Goal: Obtain resource: Download file/media

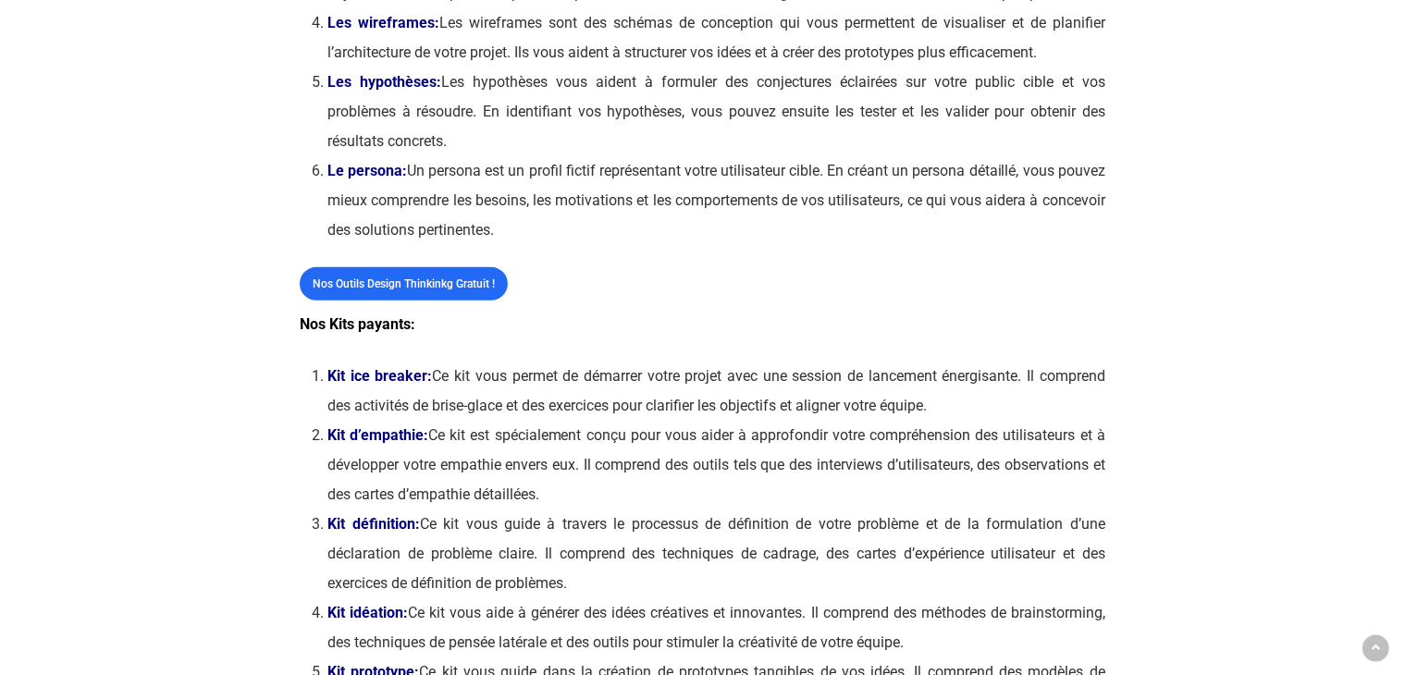
scroll to position [964, 0]
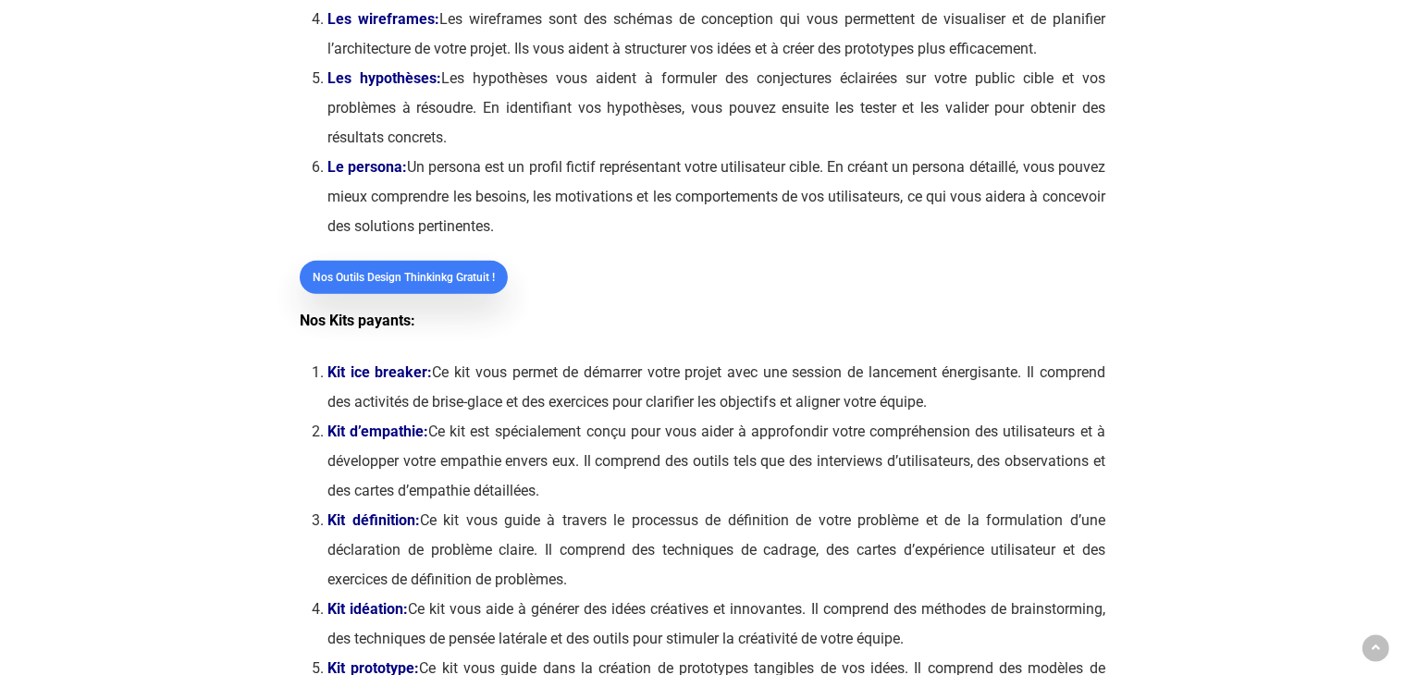
click at [425, 287] on span "Nos outils Design Thinkinkg gratuit !" at bounding box center [404, 277] width 182 height 18
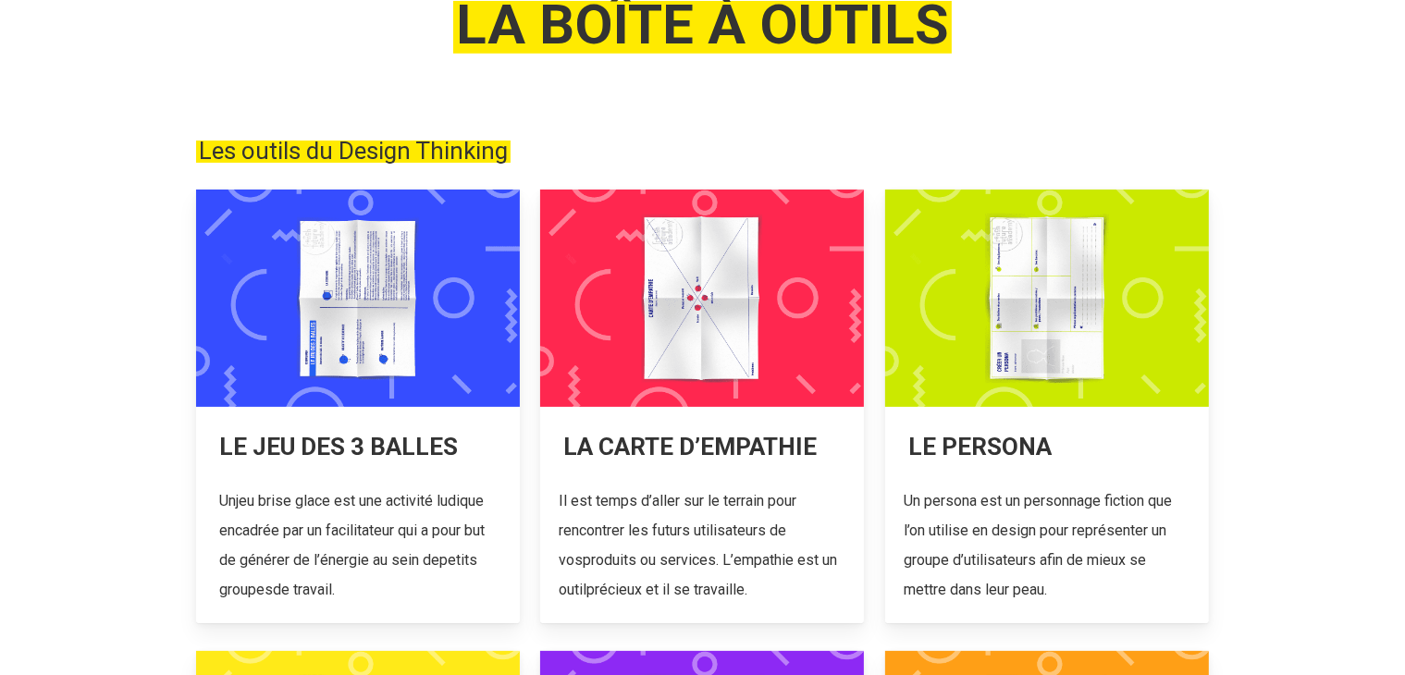
scroll to position [218, 0]
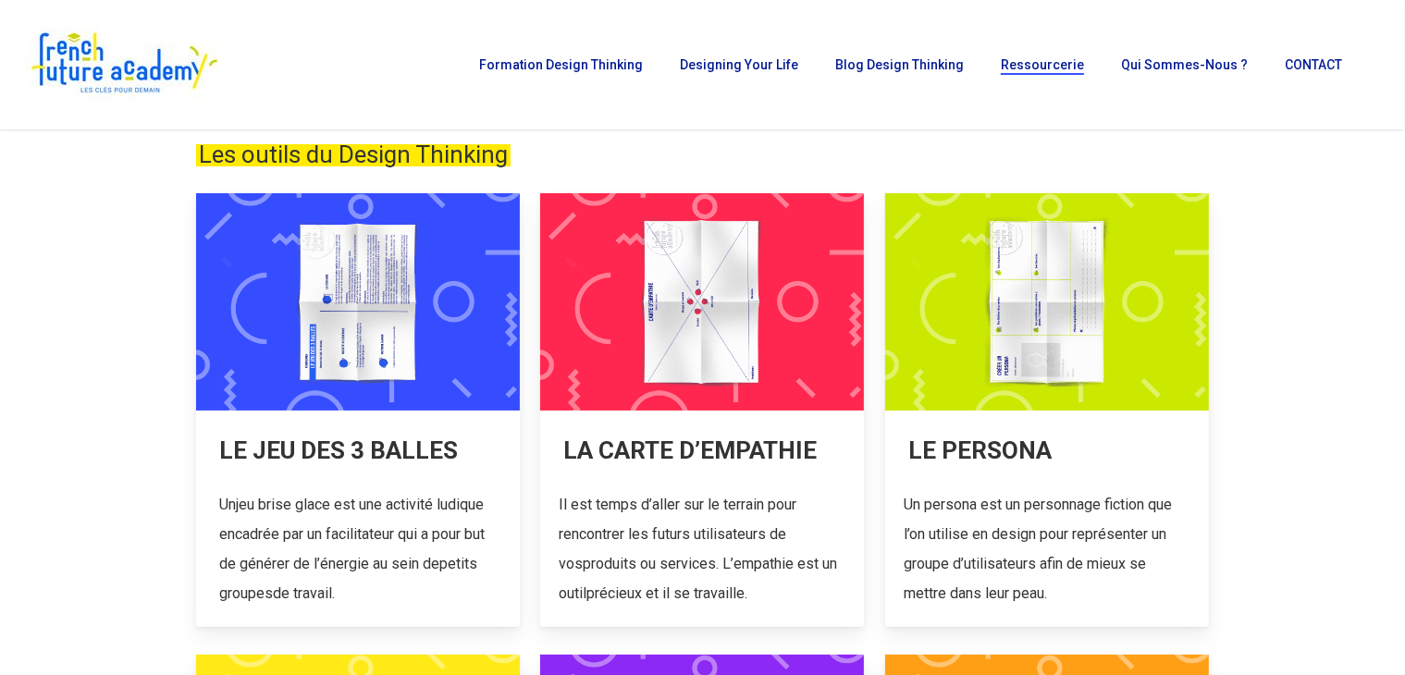
click at [358, 279] on link at bounding box center [358, 410] width 324 height 434
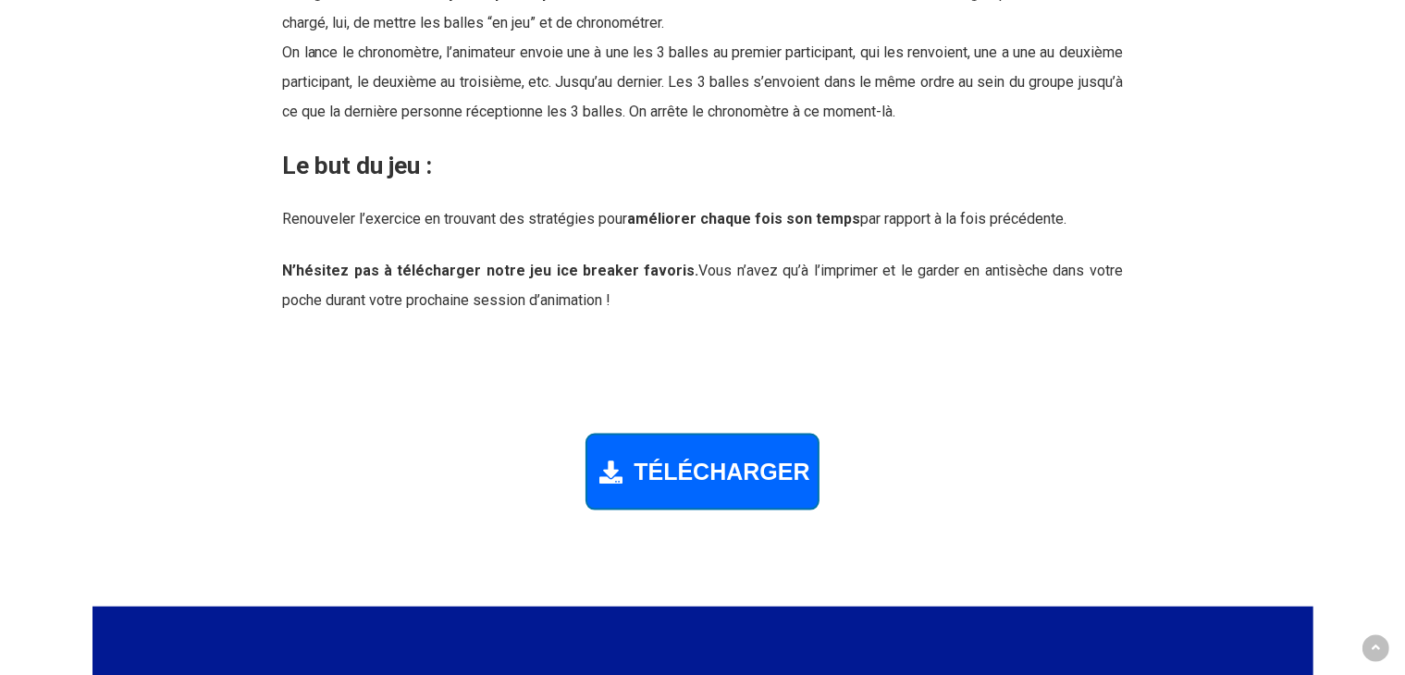
scroll to position [2545, 0]
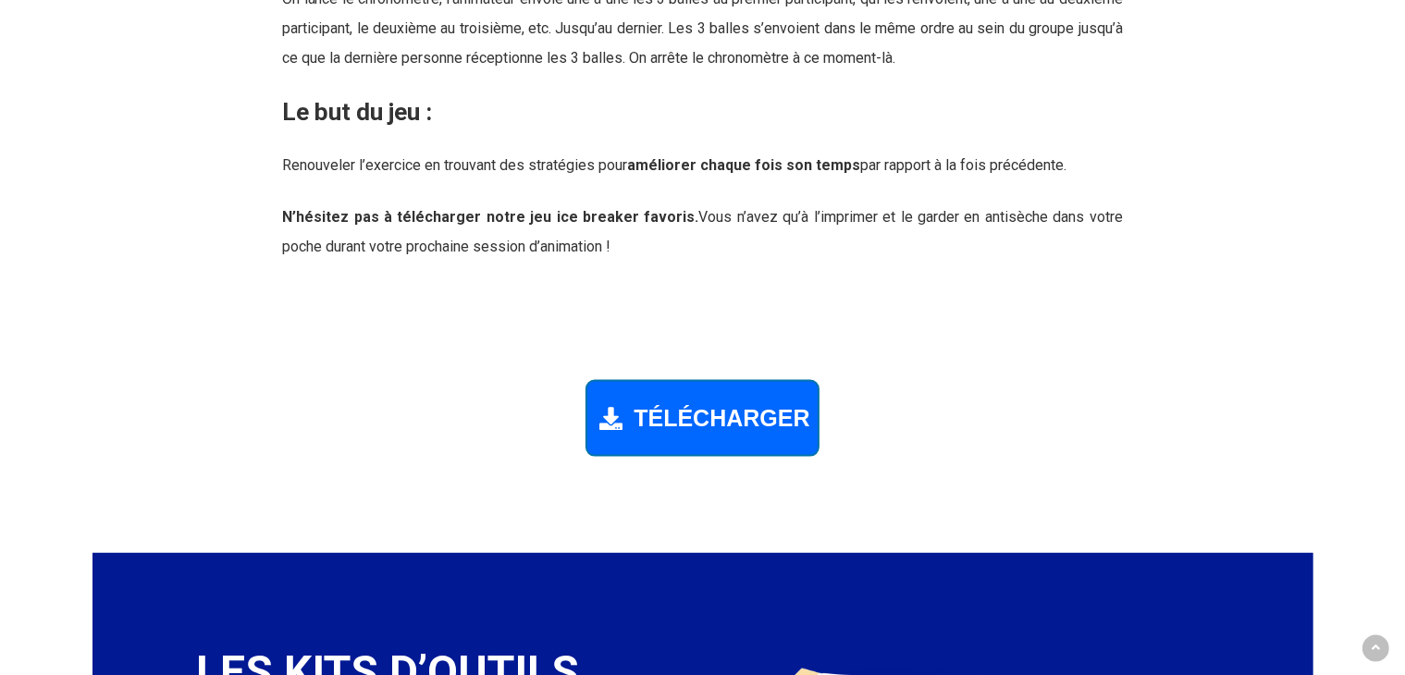
click at [673, 426] on span "TÉLÉCHARGER" at bounding box center [722, 418] width 176 height 27
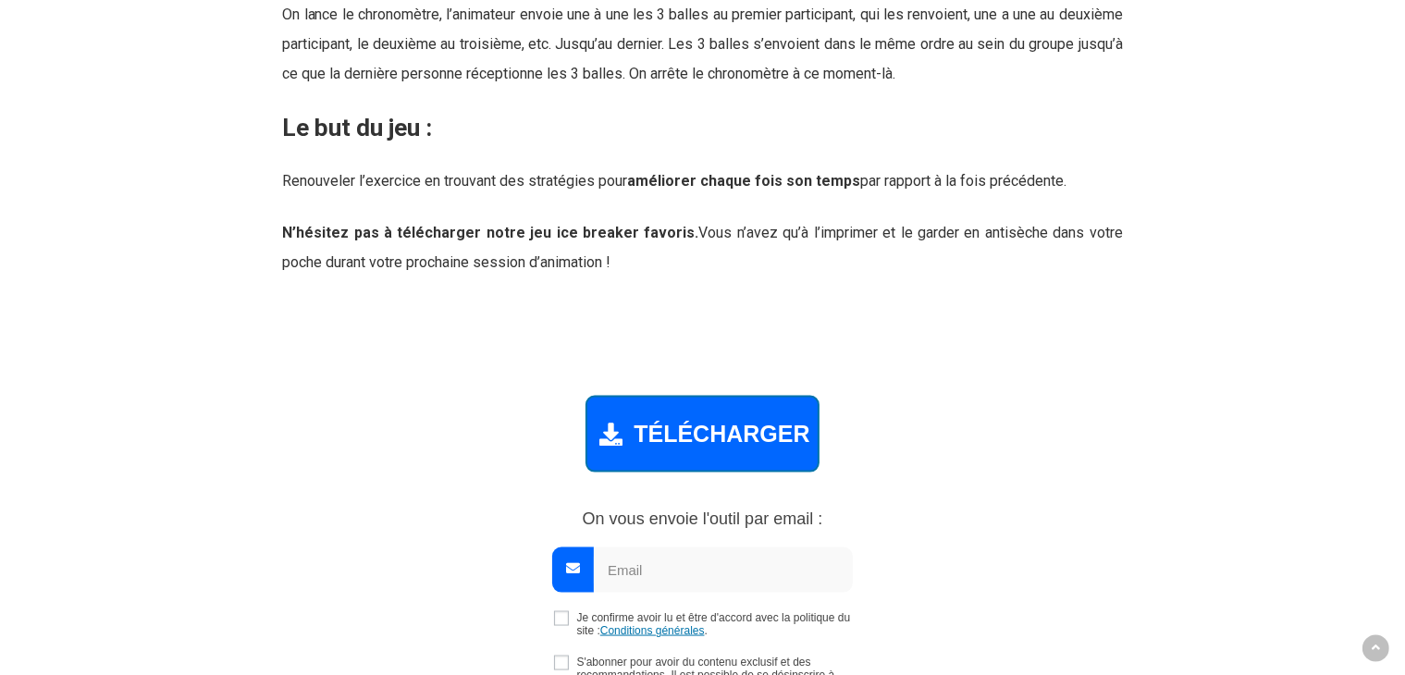
scroll to position [2528, 0]
click at [679, 561] on input "email" at bounding box center [723, 571] width 259 height 45
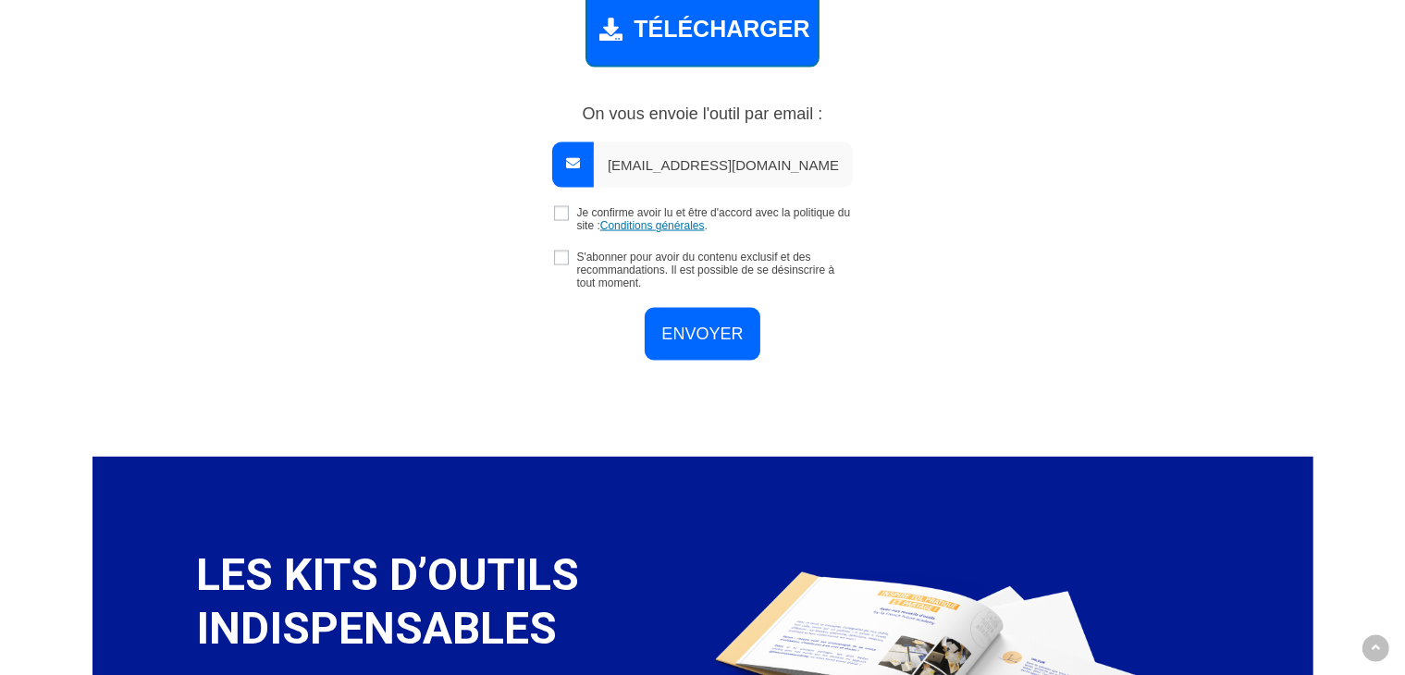
scroll to position [2940, 0]
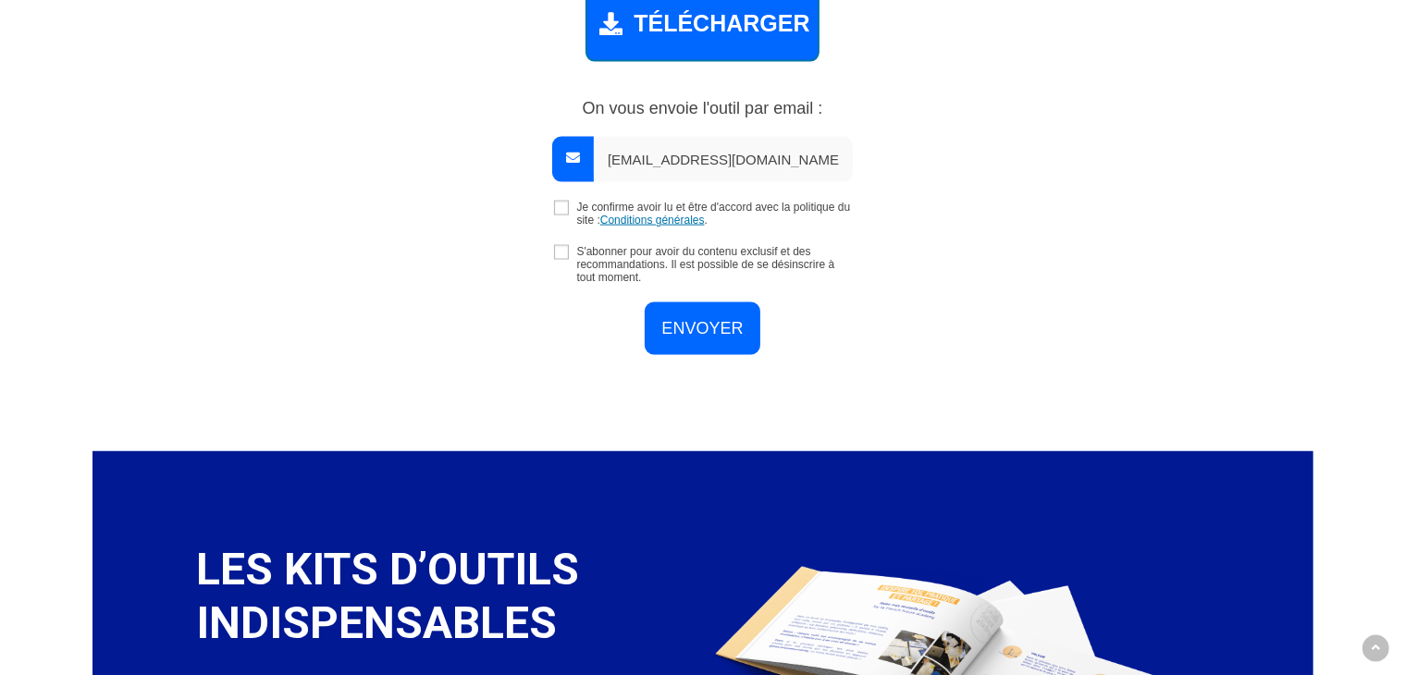
type input "[EMAIL_ADDRESS][DOMAIN_NAME]"
click at [561, 205] on input "checkbox" at bounding box center [561, 208] width 15 height 15
checkbox input "true"
click at [560, 249] on input "checkbox" at bounding box center [561, 252] width 15 height 15
checkbox input "true"
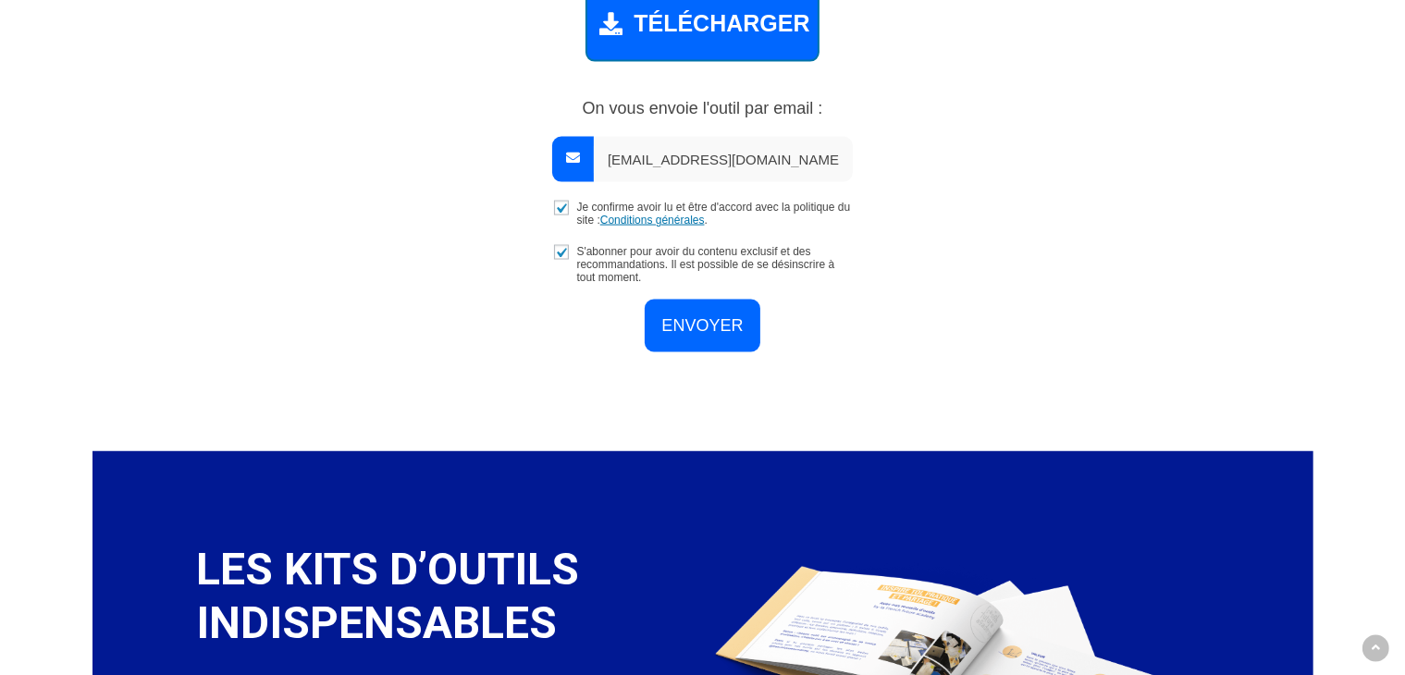
click at [695, 321] on input "ENVOYER" at bounding box center [702, 326] width 115 height 53
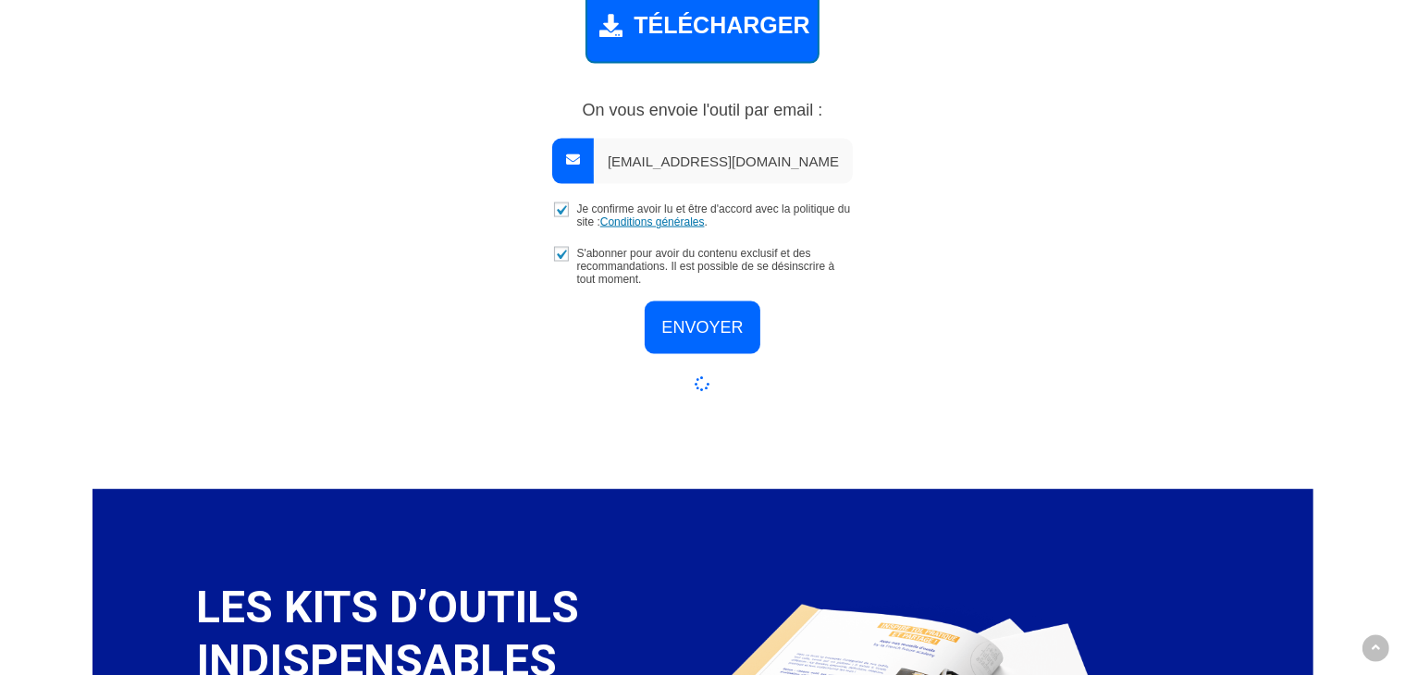
scroll to position [2937, 0]
